Goal: Task Accomplishment & Management: Use online tool/utility

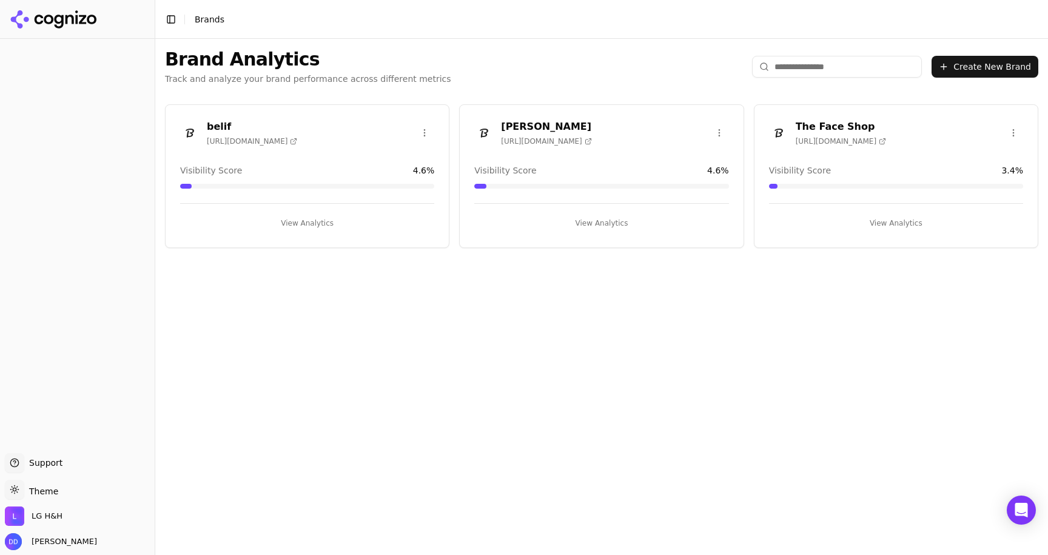
click at [312, 225] on button "View Analytics" at bounding box center [307, 222] width 254 height 19
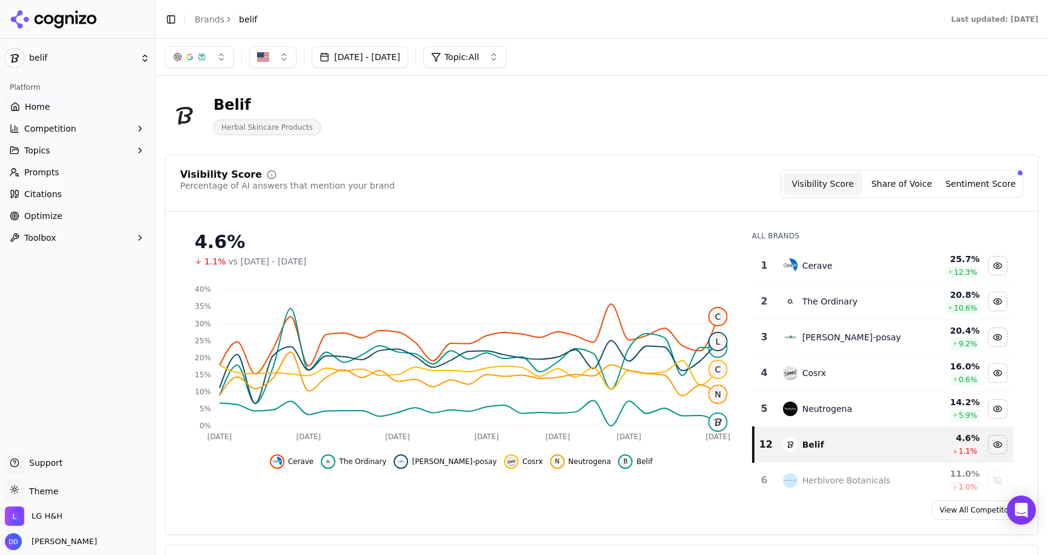
click at [36, 213] on span "Optimize" at bounding box center [43, 216] width 38 height 12
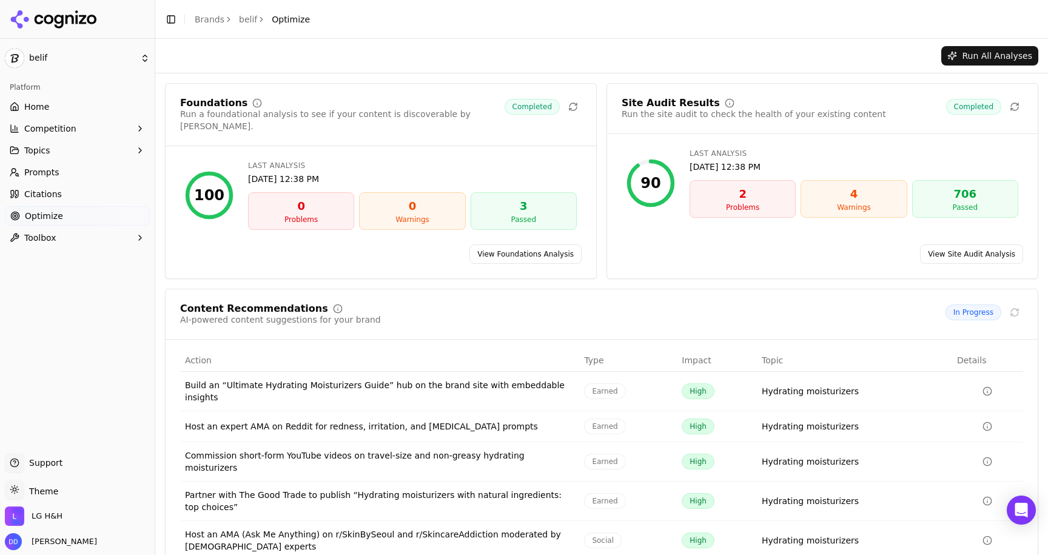
click at [529, 65] on div "Run All Analyses" at bounding box center [601, 56] width 892 height 34
click at [520, 65] on div "Run All Analyses" at bounding box center [601, 56] width 892 height 34
click at [948, 244] on link "View Site Audit Analysis" at bounding box center [971, 253] width 103 height 19
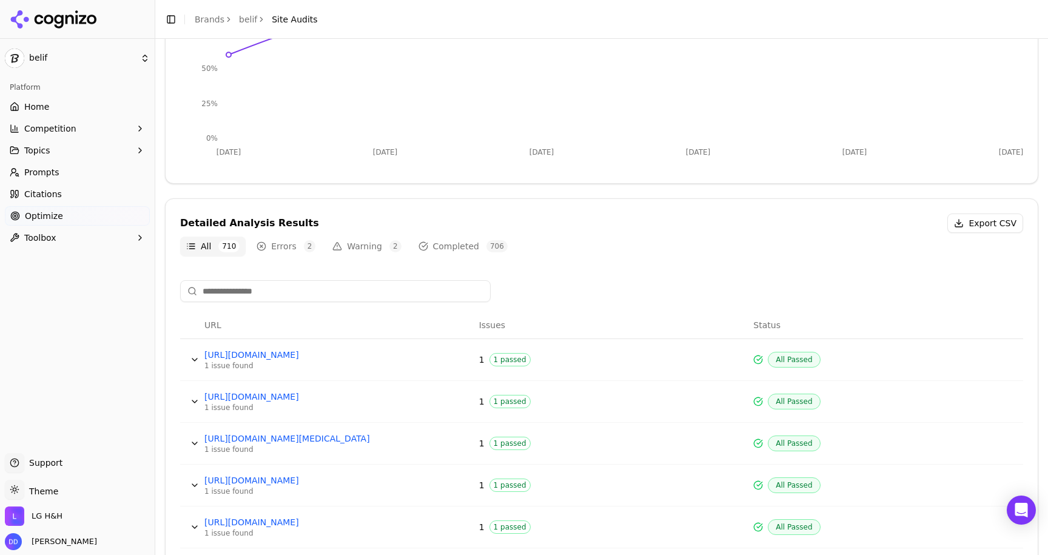
scroll to position [244, 0]
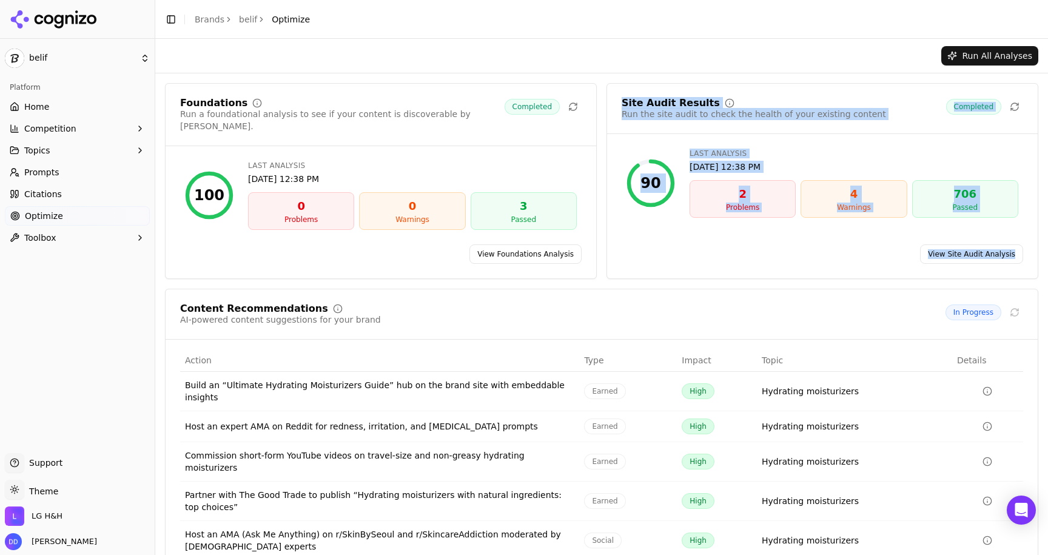
drag, startPoint x: 618, startPoint y: 89, endPoint x: 962, endPoint y: 261, distance: 385.0
click at [962, 261] on div "Site Audit Results Run the site audit to check the health of your existing cont…" at bounding box center [822, 181] width 432 height 196
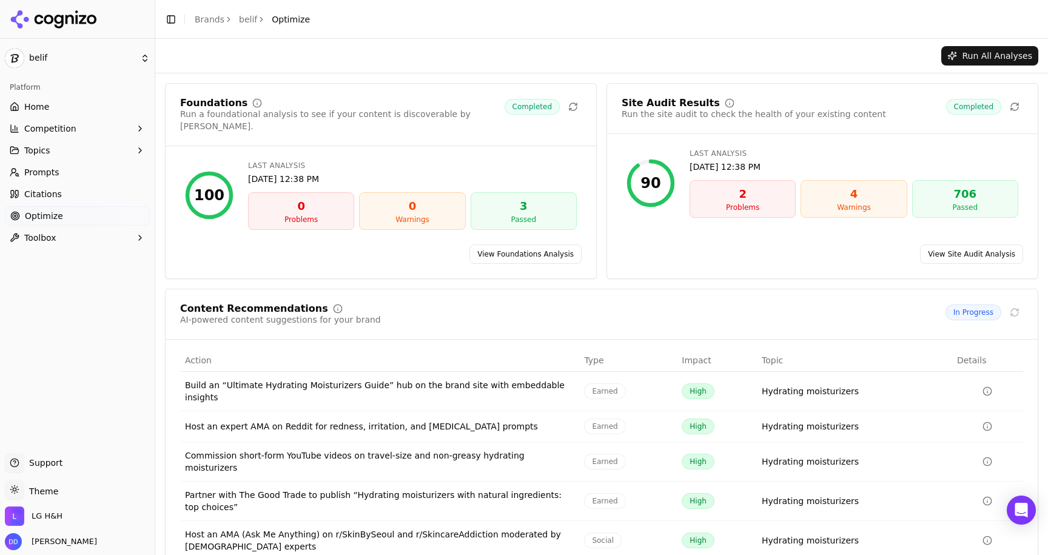
click at [834, 244] on div "View Site Audit Analysis" at bounding box center [822, 253] width 430 height 19
drag, startPoint x: 843, startPoint y: 187, endPoint x: 875, endPoint y: 227, distance: 51.4
click at [875, 227] on div "Site Audit Results Run the site audit to check the health of your existing cont…" at bounding box center [822, 181] width 432 height 196
click at [871, 213] on div "4 Warnings" at bounding box center [853, 199] width 106 height 38
drag, startPoint x: 751, startPoint y: 210, endPoint x: 761, endPoint y: 216, distance: 11.1
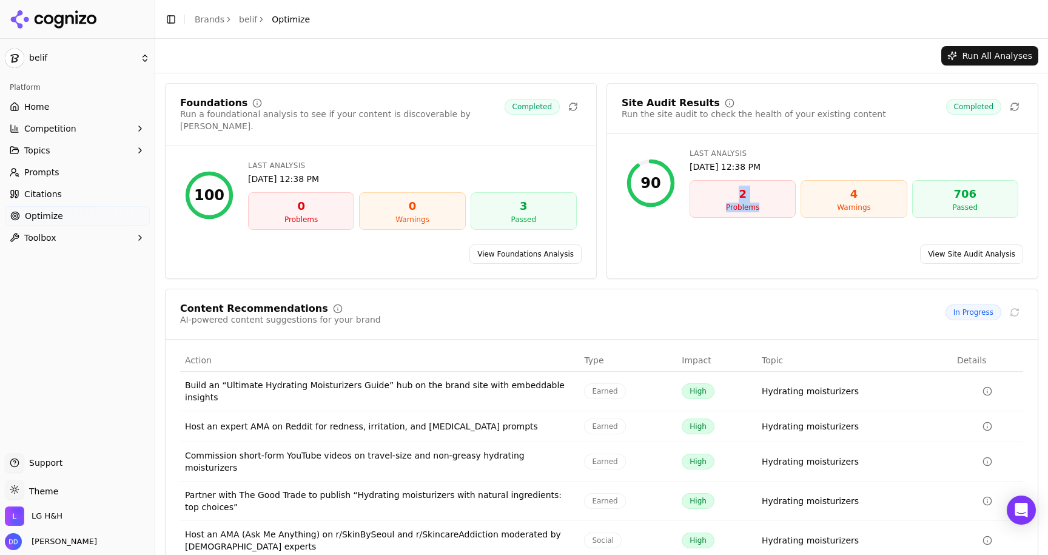
click at [754, 212] on div "2 Problems" at bounding box center [742, 199] width 106 height 38
click at [834, 182] on div "4 Warnings" at bounding box center [853, 199] width 106 height 38
click at [945, 245] on link "View Site Audit Analysis" at bounding box center [971, 253] width 103 height 19
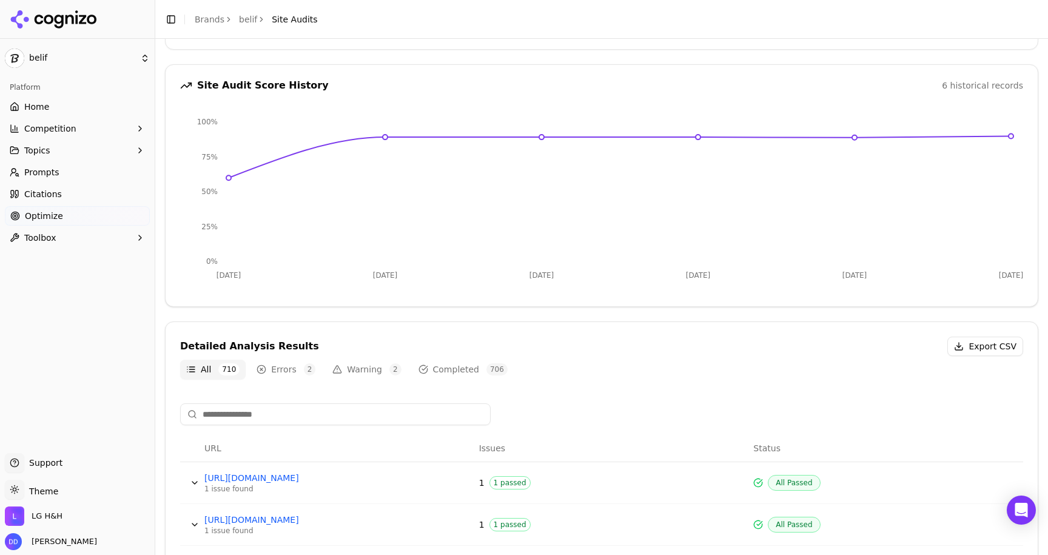
scroll to position [189, 0]
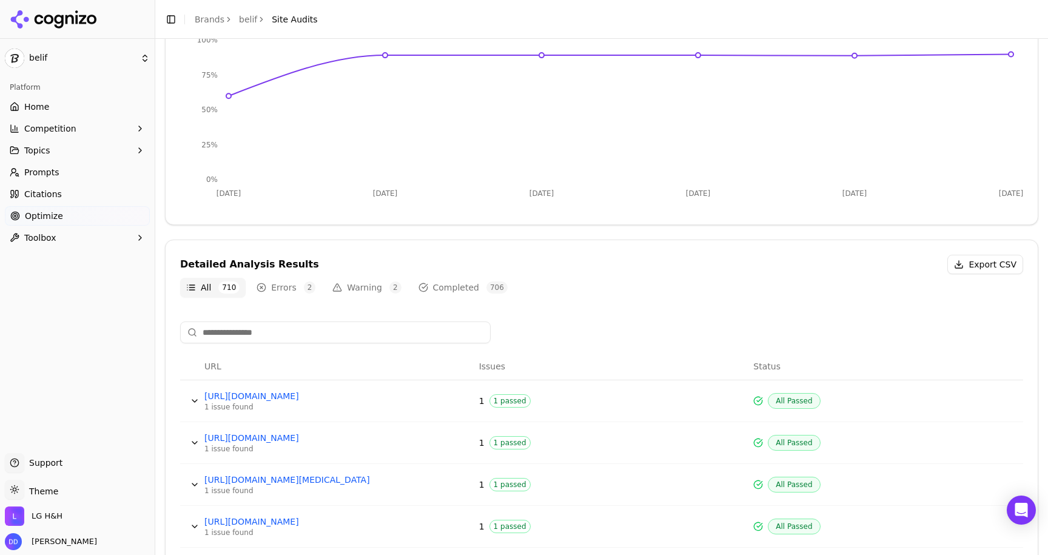
click at [349, 304] on div "Detailed Analysis Results Export CSV All 710 Errors 2 Warning 2 Completed 706 U…" at bounding box center [601, 540] width 873 height 603
click at [347, 293] on button "Warning 2" at bounding box center [366, 287] width 81 height 19
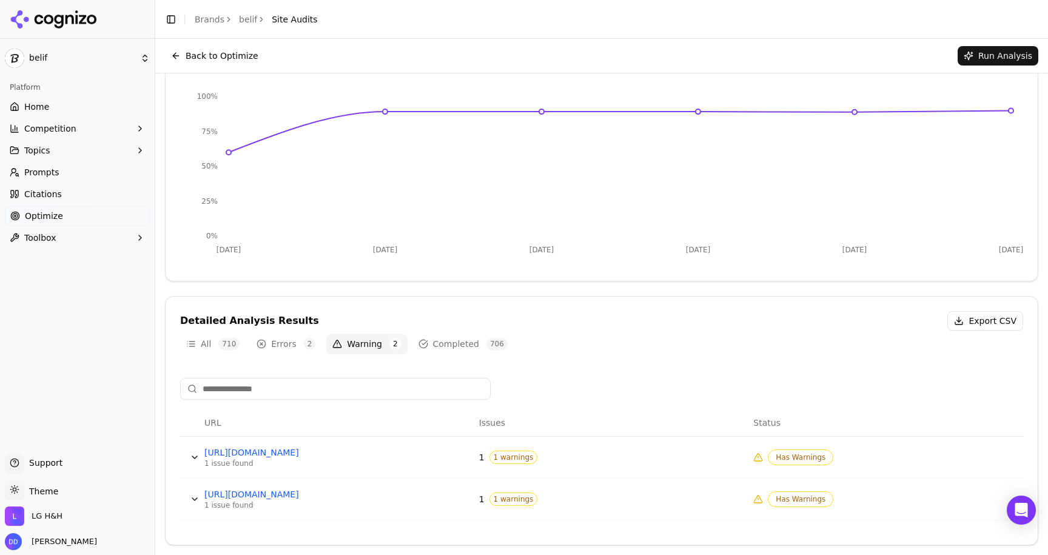
click at [195, 496] on button "Data table" at bounding box center [194, 498] width 19 height 19
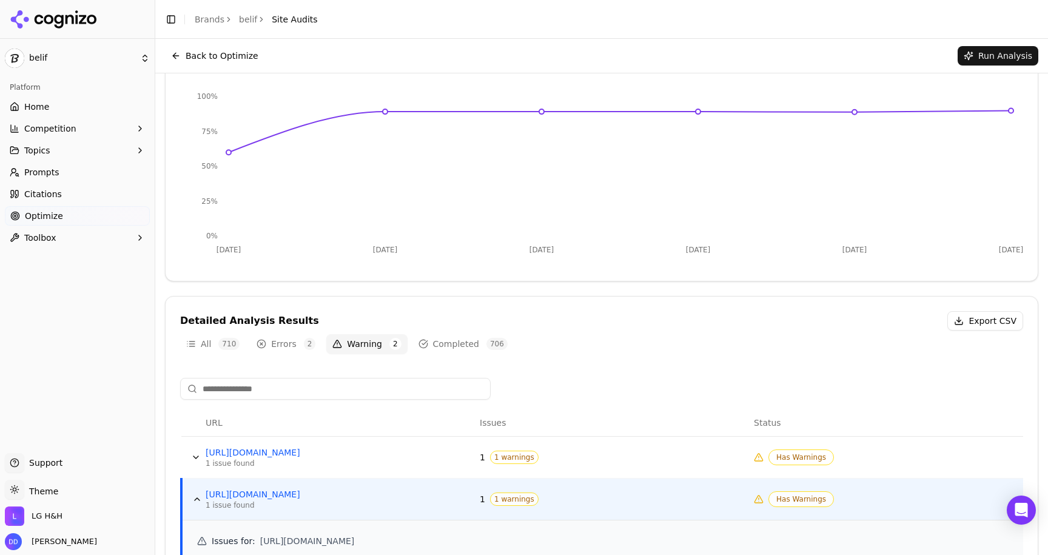
click at [198, 458] on button "Data table" at bounding box center [195, 456] width 19 height 19
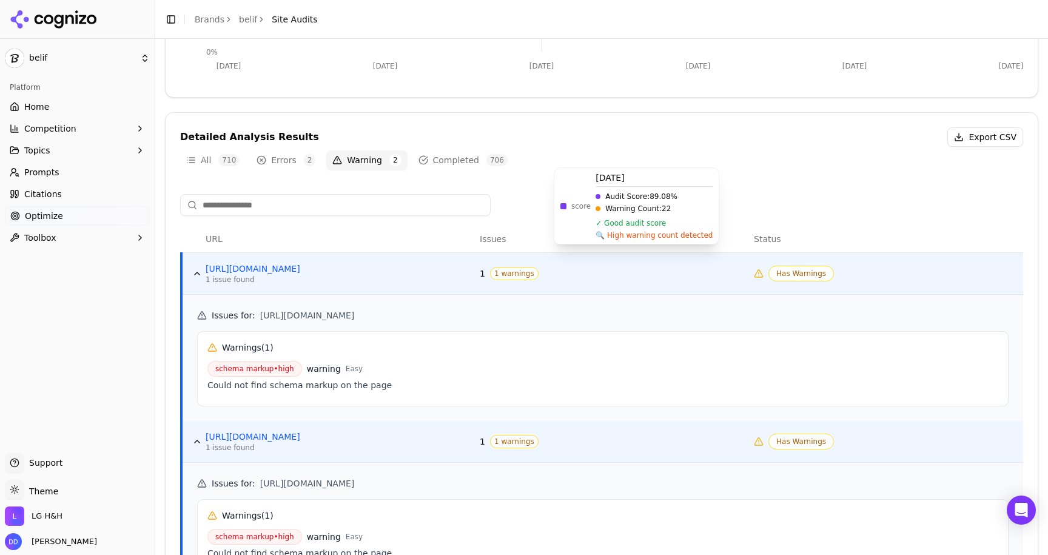
scroll to position [341, 0]
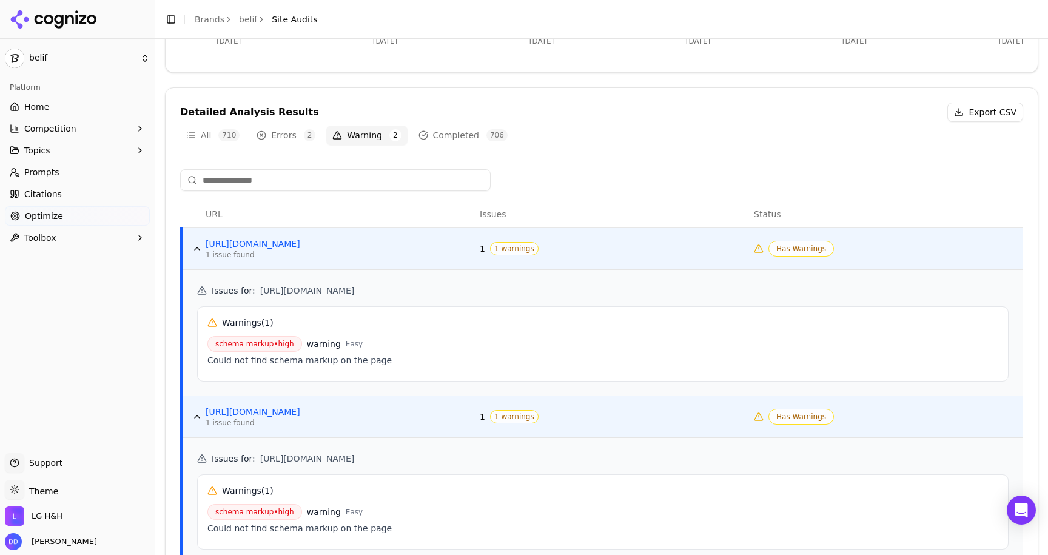
click at [316, 287] on span "[URL][DOMAIN_NAME]" at bounding box center [307, 290] width 95 height 12
copy div "[URL][DOMAIN_NAME]"
click at [193, 246] on button "Data table" at bounding box center [196, 248] width 19 height 19
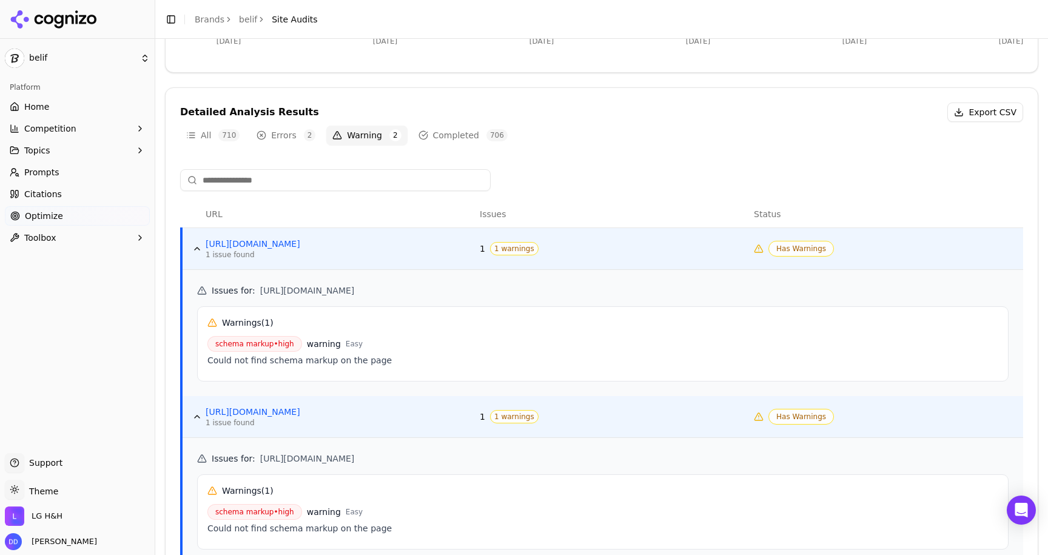
scroll to position [259, 0]
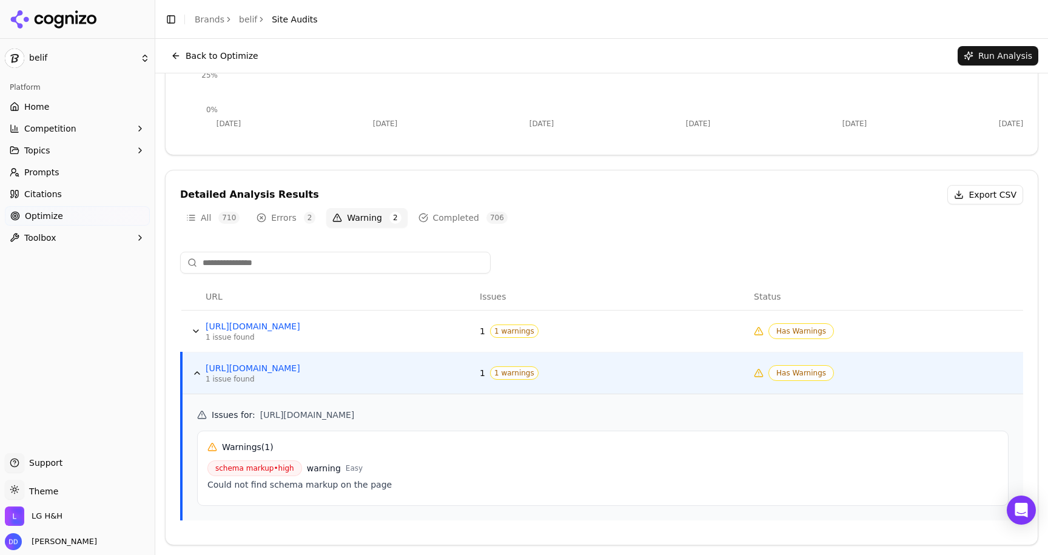
click at [196, 373] on button "Data table" at bounding box center [196, 372] width 19 height 19
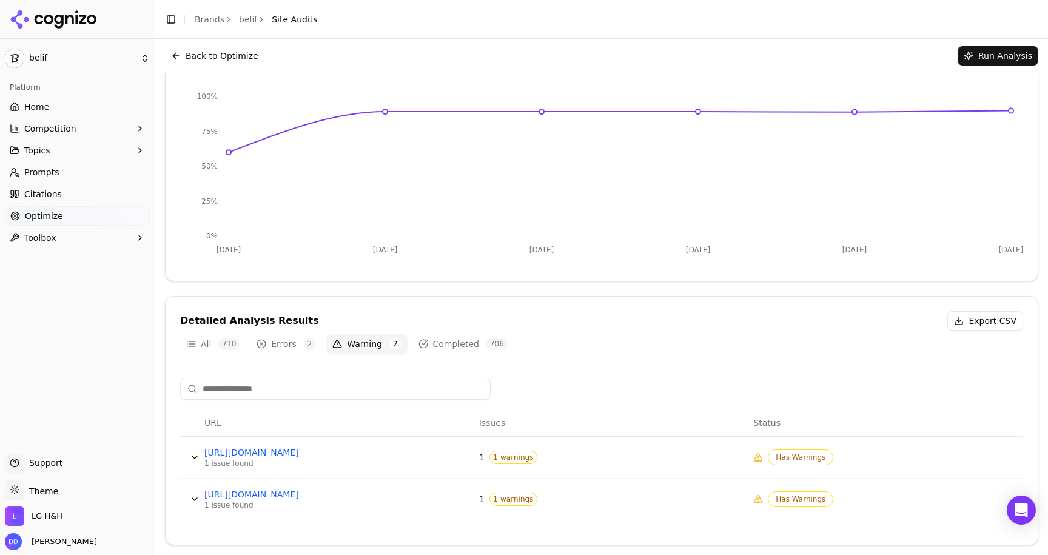
scroll to position [0, 0]
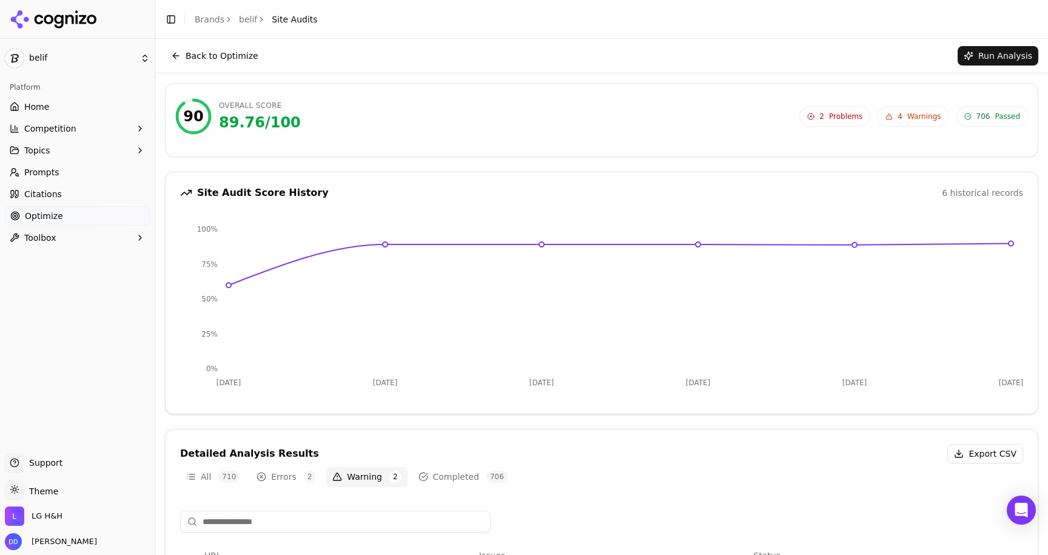
click at [174, 56] on button "Back to Optimize" at bounding box center [214, 55] width 99 height 19
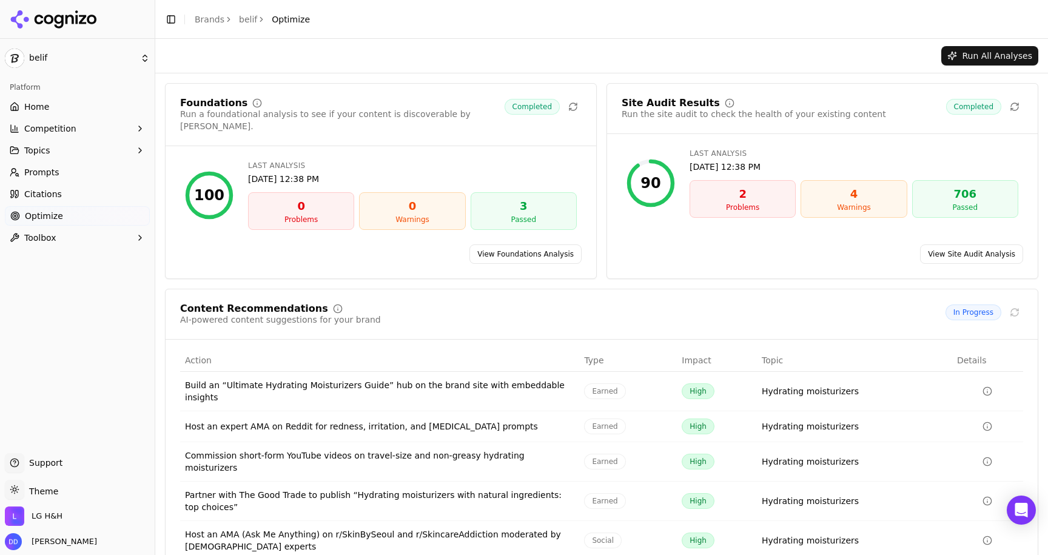
click at [198, 24] on li "Brands" at bounding box center [210, 19] width 30 height 12
click at [202, 21] on link "Brands" at bounding box center [210, 20] width 30 height 10
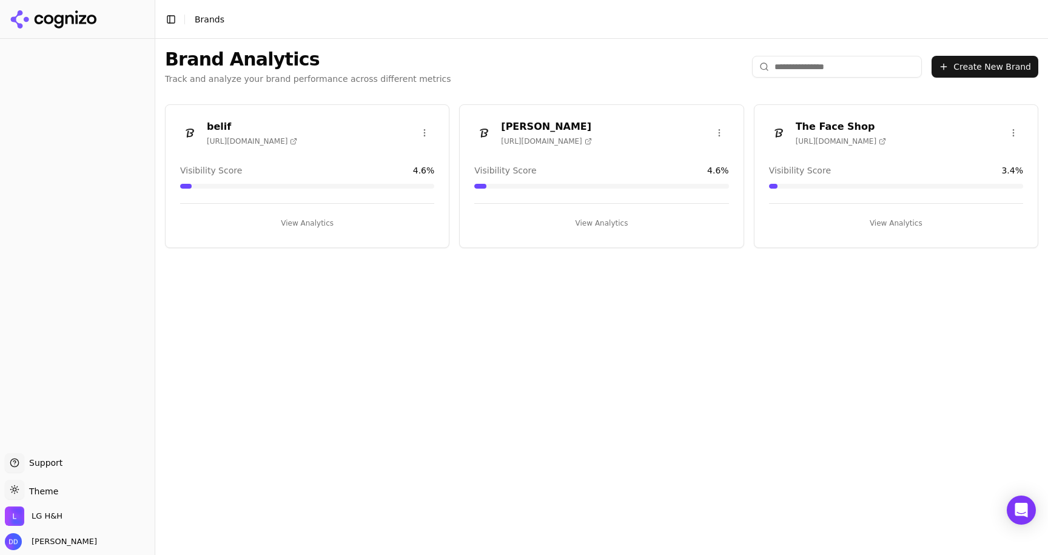
click at [900, 222] on button "View Analytics" at bounding box center [896, 222] width 254 height 19
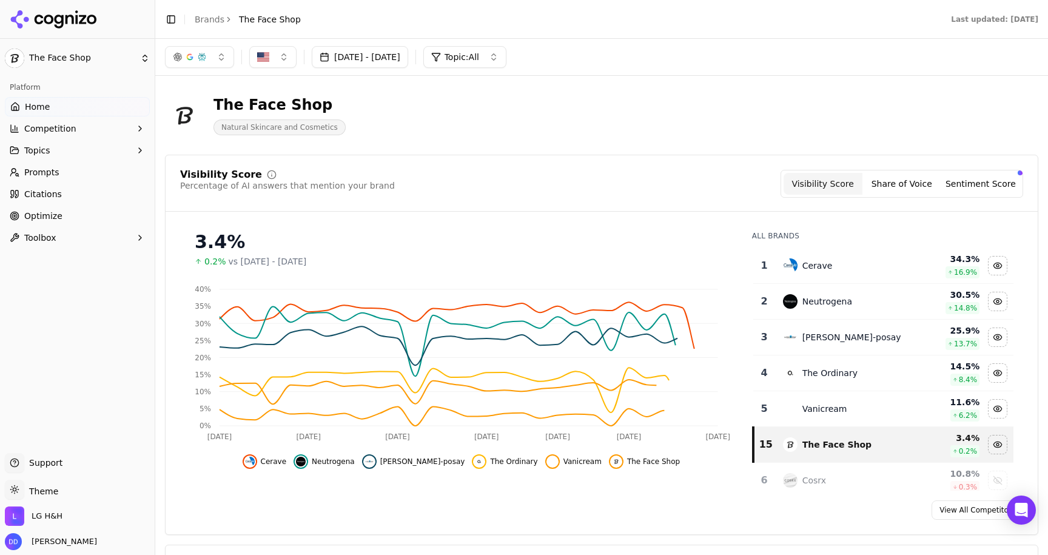
click at [39, 214] on span "Optimize" at bounding box center [43, 216] width 38 height 12
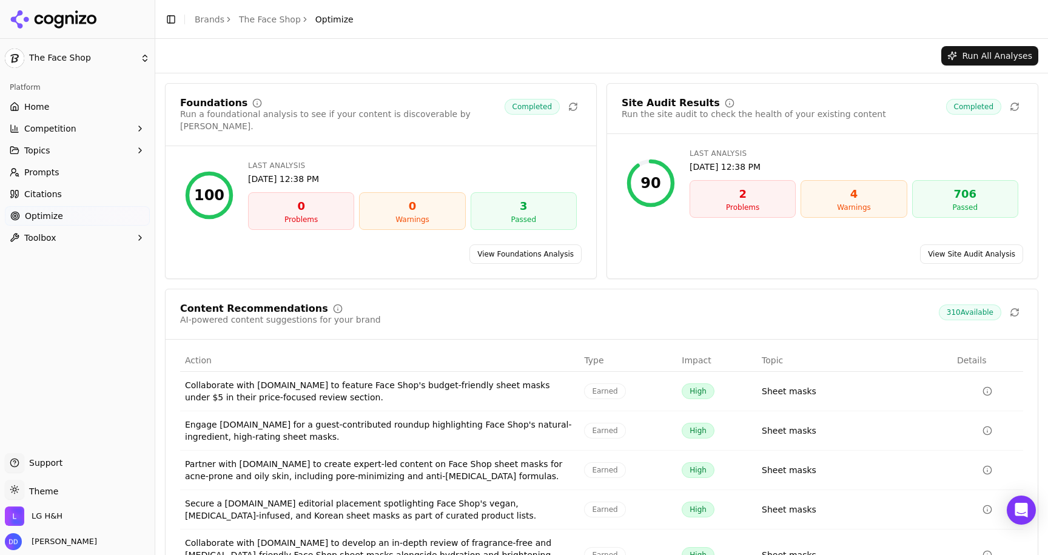
click at [948, 244] on link "View Site Audit Analysis" at bounding box center [971, 253] width 103 height 19
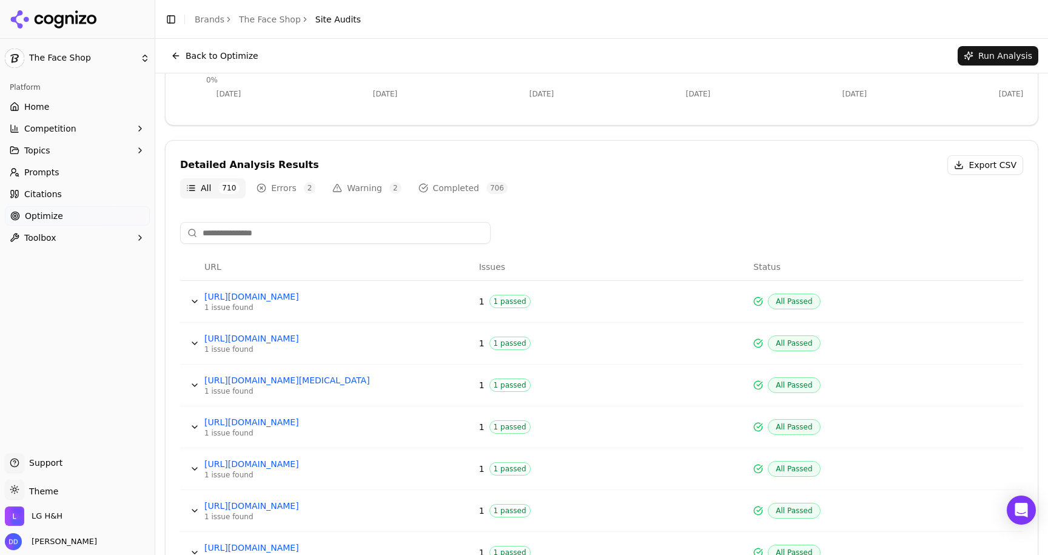
click at [280, 182] on button "Errors 2" at bounding box center [285, 187] width 71 height 19
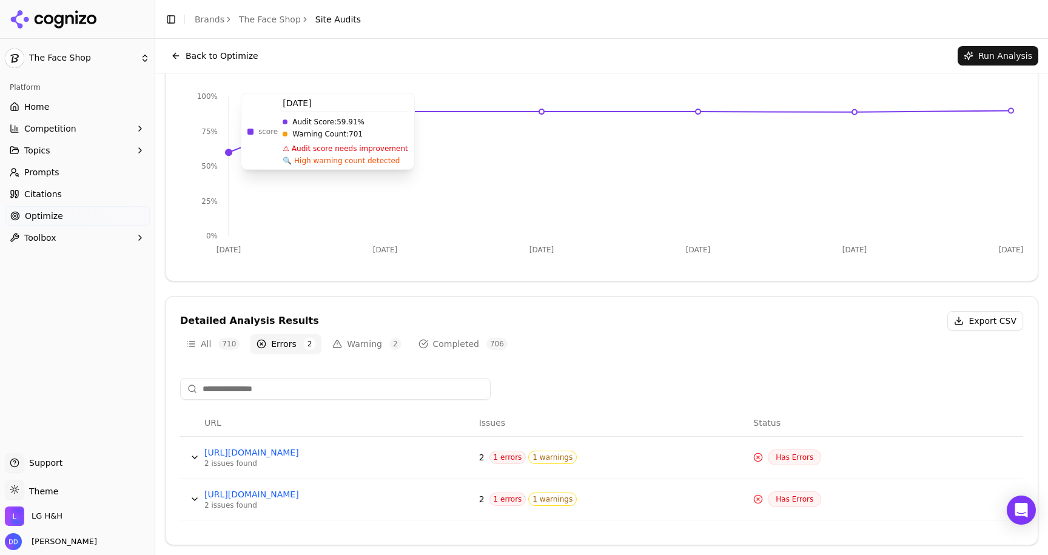
scroll to position [133, 0]
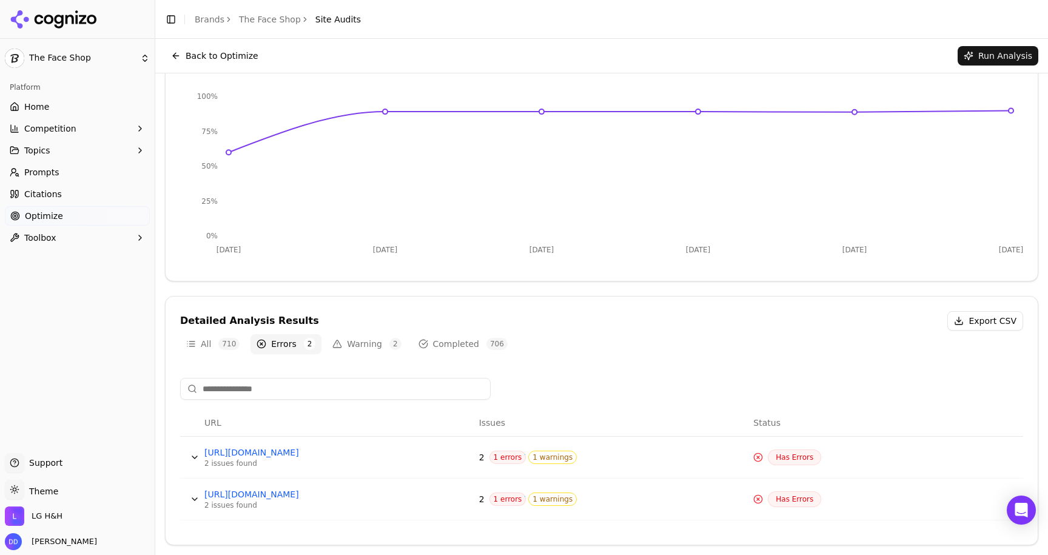
click at [351, 341] on button "Warning 2" at bounding box center [366, 343] width 81 height 19
click at [270, 333] on div "Detailed Analysis Results Export CSV All 710 Errors 2 Warning 2 Completed 706" at bounding box center [601, 332] width 872 height 42
click at [279, 336] on button "Errors 2" at bounding box center [285, 343] width 71 height 19
click at [194, 502] on button "Data table" at bounding box center [194, 498] width 19 height 19
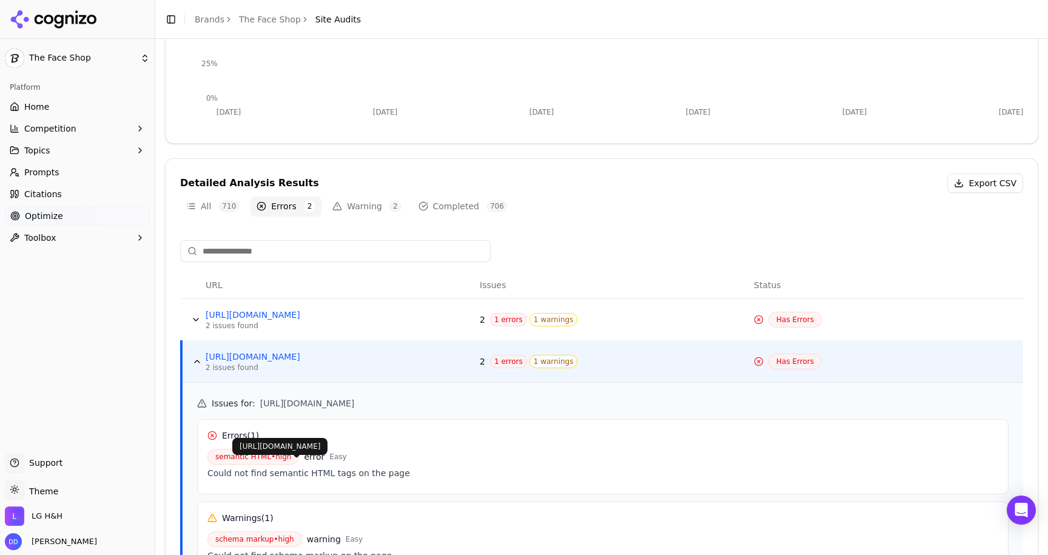
scroll to position [341, 0]
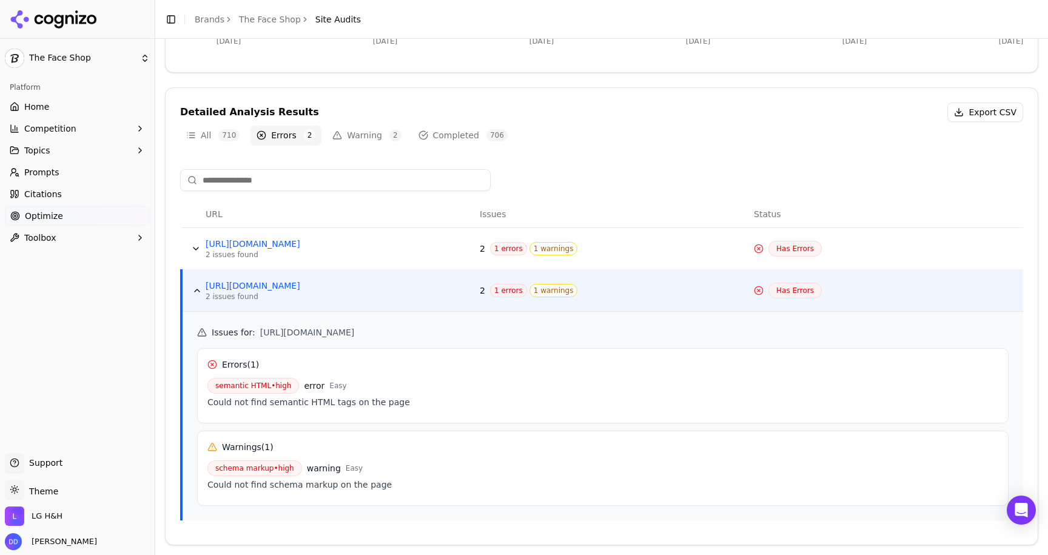
click at [195, 288] on button "Data table" at bounding box center [196, 290] width 19 height 19
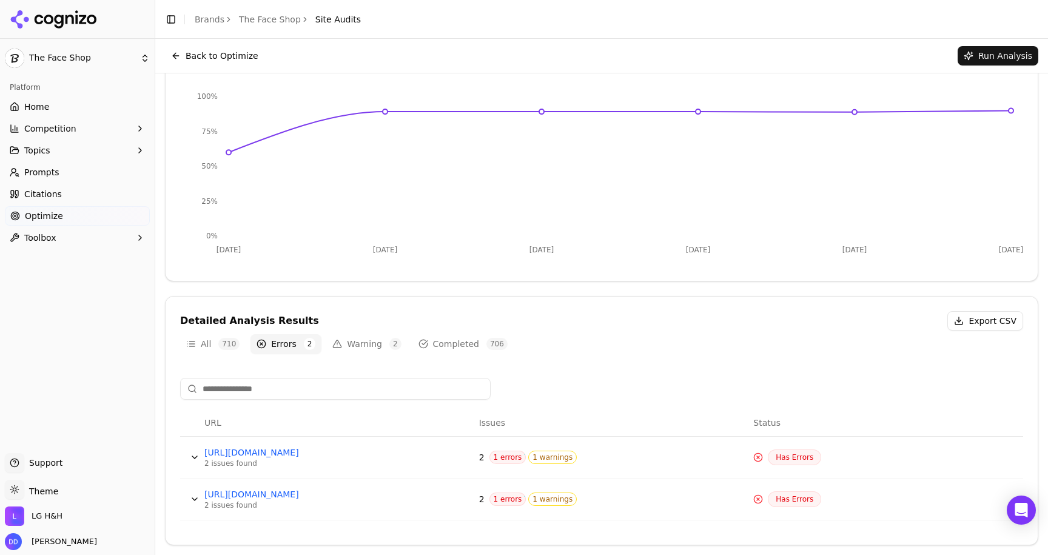
scroll to position [0, 0]
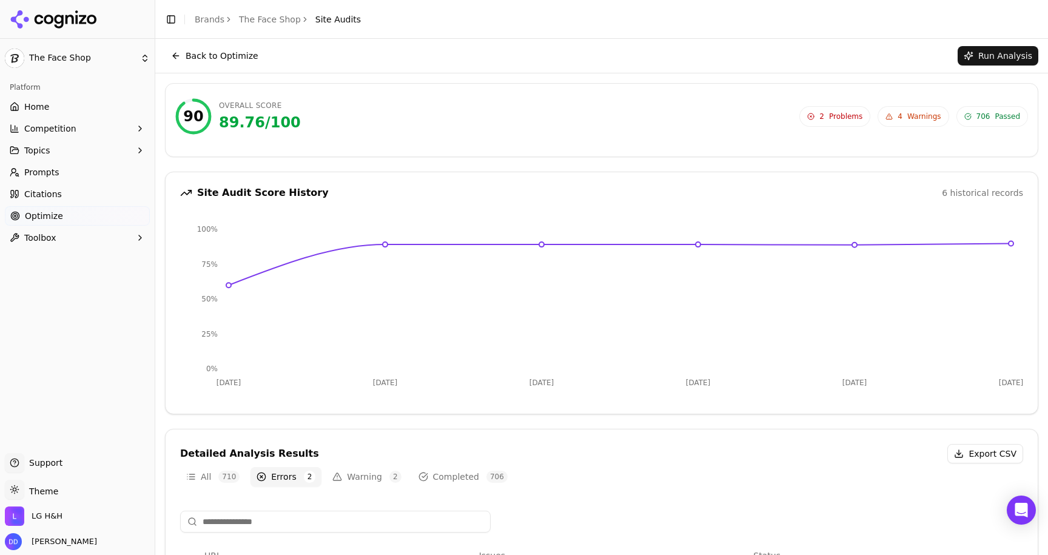
click at [210, 16] on link "Brands" at bounding box center [210, 20] width 30 height 10
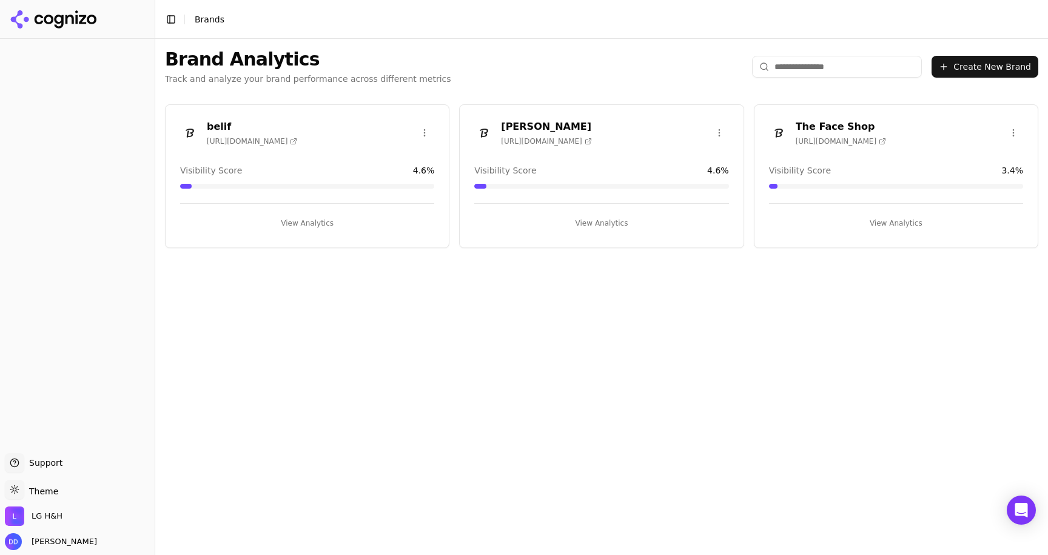
click at [316, 223] on button "View Analytics" at bounding box center [307, 222] width 254 height 19
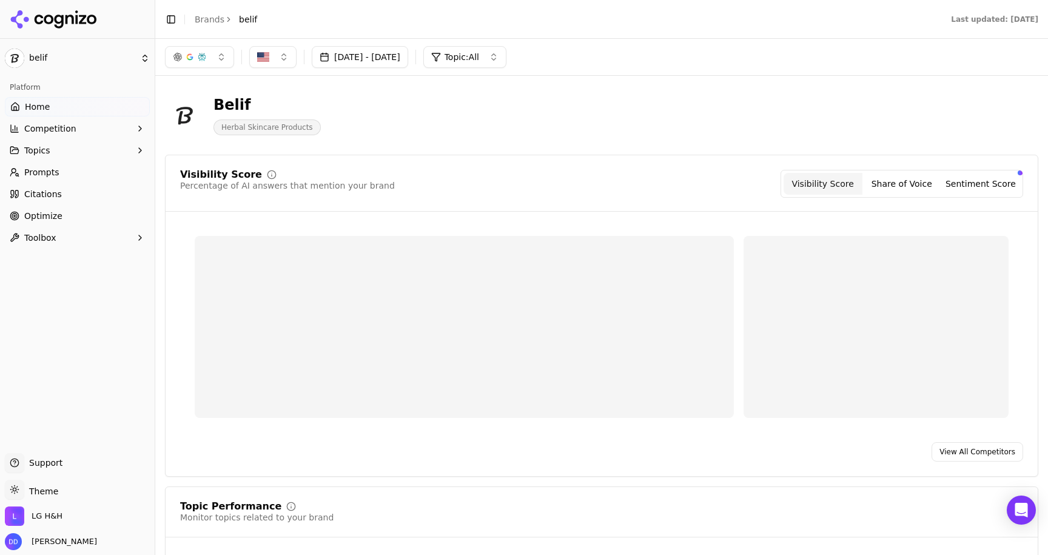
click at [43, 220] on span "Optimize" at bounding box center [43, 216] width 38 height 12
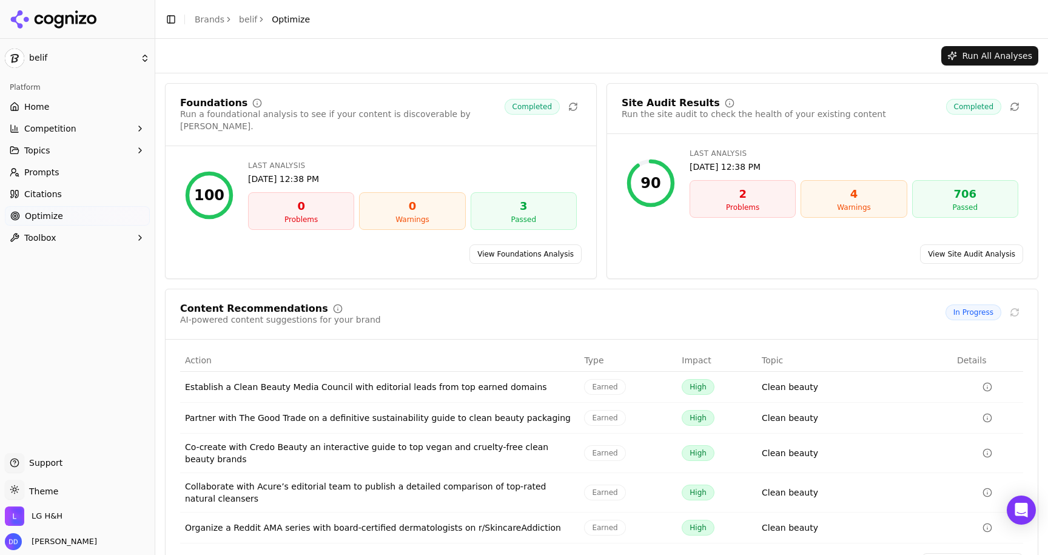
click at [966, 252] on div "Site Audit Results Run the site audit to check the health of your existing cont…" at bounding box center [822, 181] width 432 height 196
click at [958, 244] on link "View Site Audit Analysis" at bounding box center [971, 253] width 103 height 19
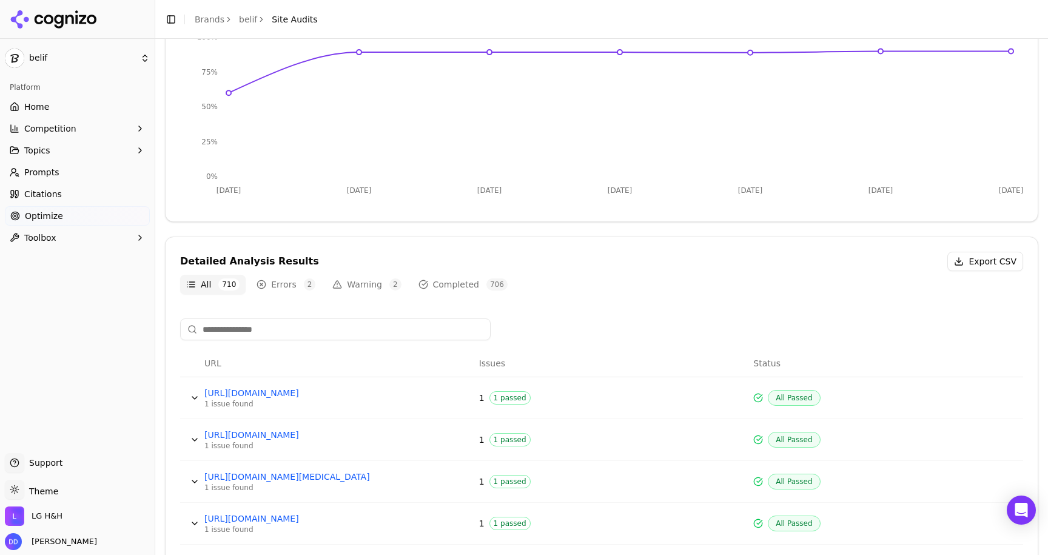
click at [270, 290] on button "Errors 2" at bounding box center [285, 284] width 71 height 19
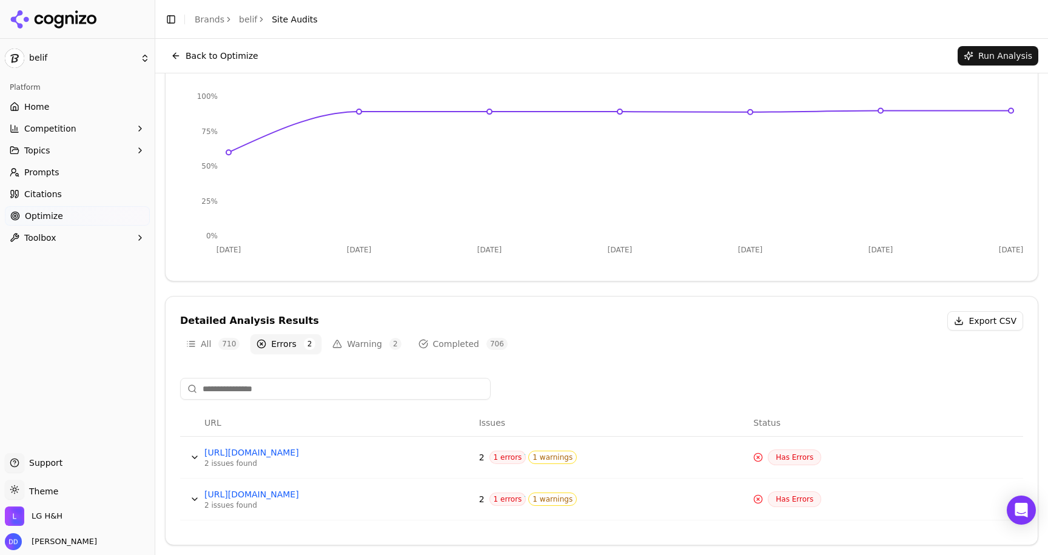
click at [355, 342] on button "Warning 2" at bounding box center [366, 343] width 81 height 19
click at [195, 498] on button "Data table" at bounding box center [194, 498] width 19 height 19
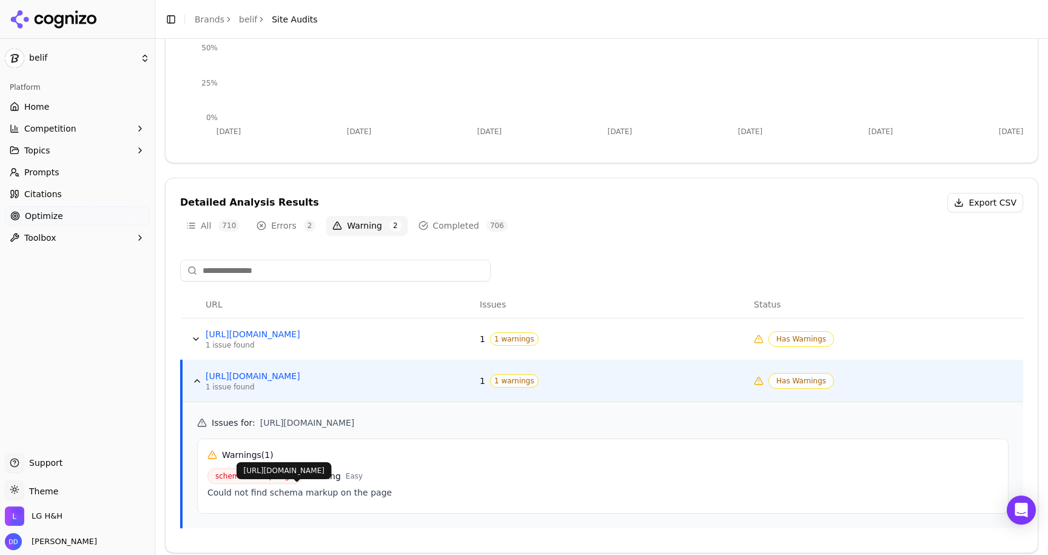
scroll to position [259, 0]
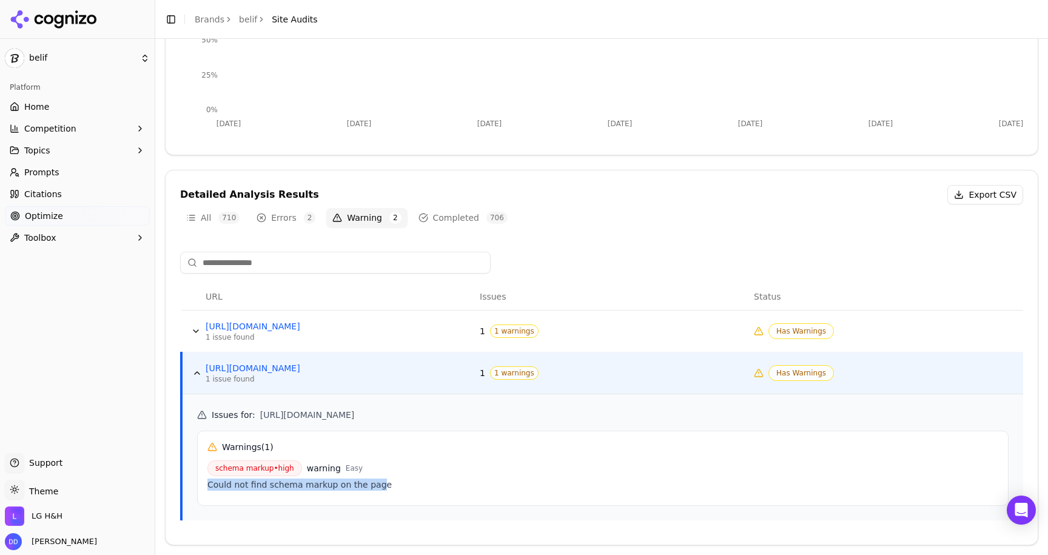
drag, startPoint x: 208, startPoint y: 486, endPoint x: 372, endPoint y: 481, distance: 163.8
click at [372, 481] on div "Could not find schema markup on the page" at bounding box center [602, 484] width 791 height 12
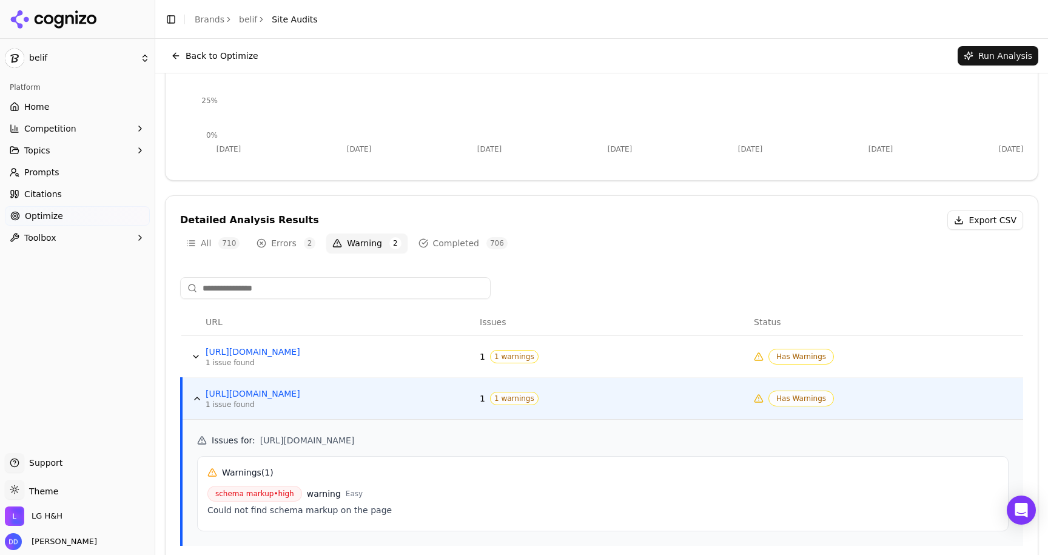
scroll to position [0, 0]
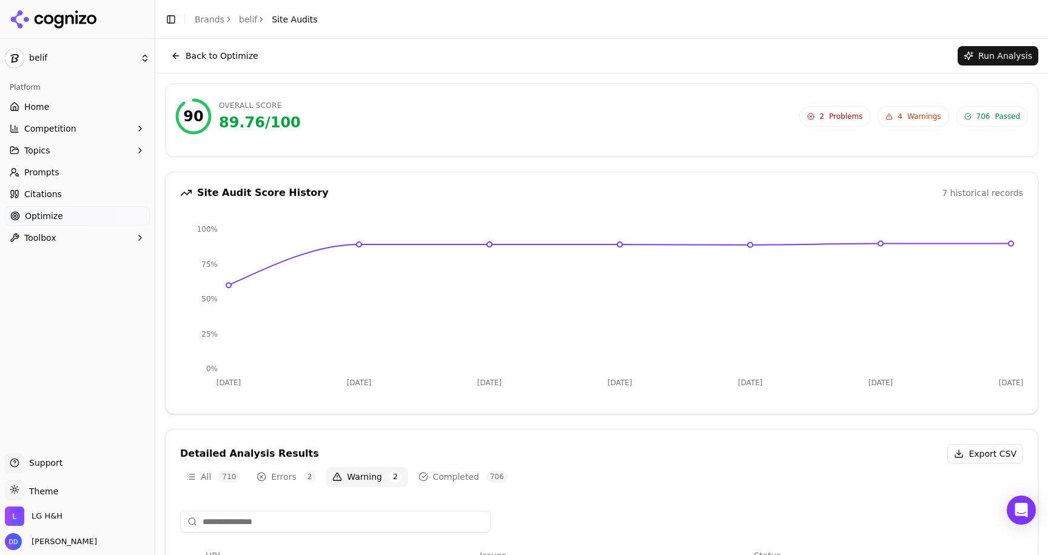
click at [203, 0] on header "Toggle Sidebar Brands belif Site Audits" at bounding box center [601, 19] width 892 height 39
click at [202, 15] on link "Brands" at bounding box center [210, 20] width 30 height 10
